Goal: Check status: Check status

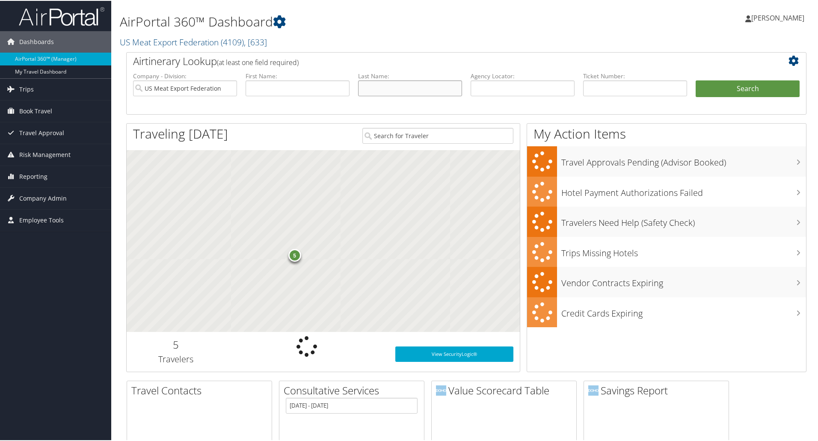
click at [377, 89] on input "text" at bounding box center [410, 88] width 104 height 16
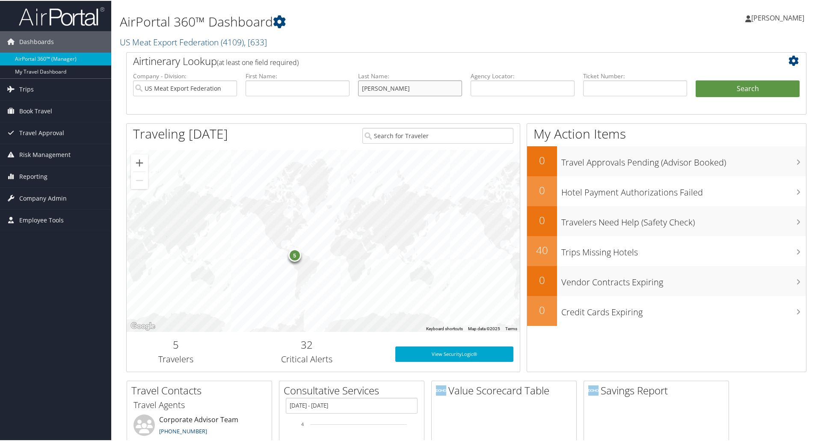
type input "[PERSON_NAME]"
click at [737, 89] on button "Search" at bounding box center [748, 88] width 104 height 17
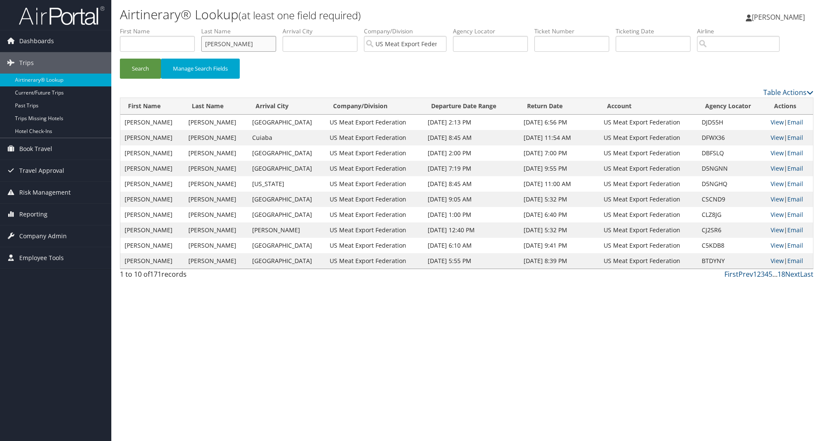
drag, startPoint x: 238, startPoint y: 44, endPoint x: 169, endPoint y: 45, distance: 69.4
click at [169, 27] on ul "First Name Last Name borror Departure City Arrival City Company/Division US Mea…" at bounding box center [466, 27] width 693 height 0
click at [120, 59] on button "Search" at bounding box center [140, 69] width 41 height 20
click at [219, 42] on input "reynolds" at bounding box center [238, 44] width 75 height 16
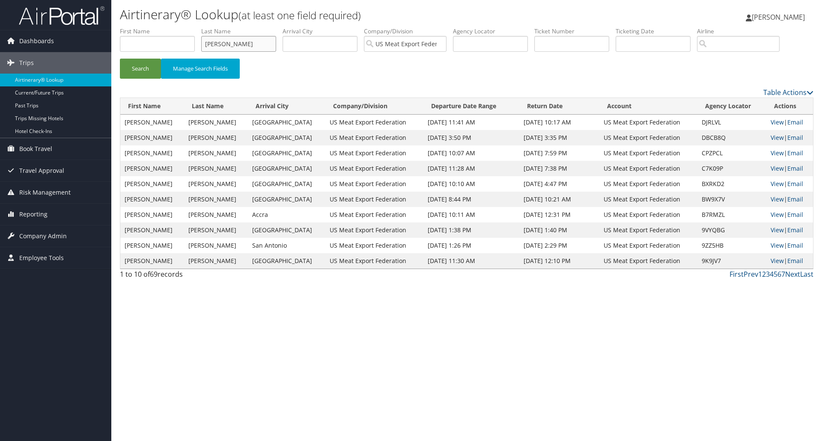
type input "hinners"
click at [120, 59] on button "Search" at bounding box center [140, 69] width 41 height 20
click at [220, 41] on input "hinners" at bounding box center [238, 44] width 75 height 16
click at [303, 68] on div "Search Manage Search Fields" at bounding box center [466, 73] width 706 height 29
